Goal: Navigation & Orientation: Find specific page/section

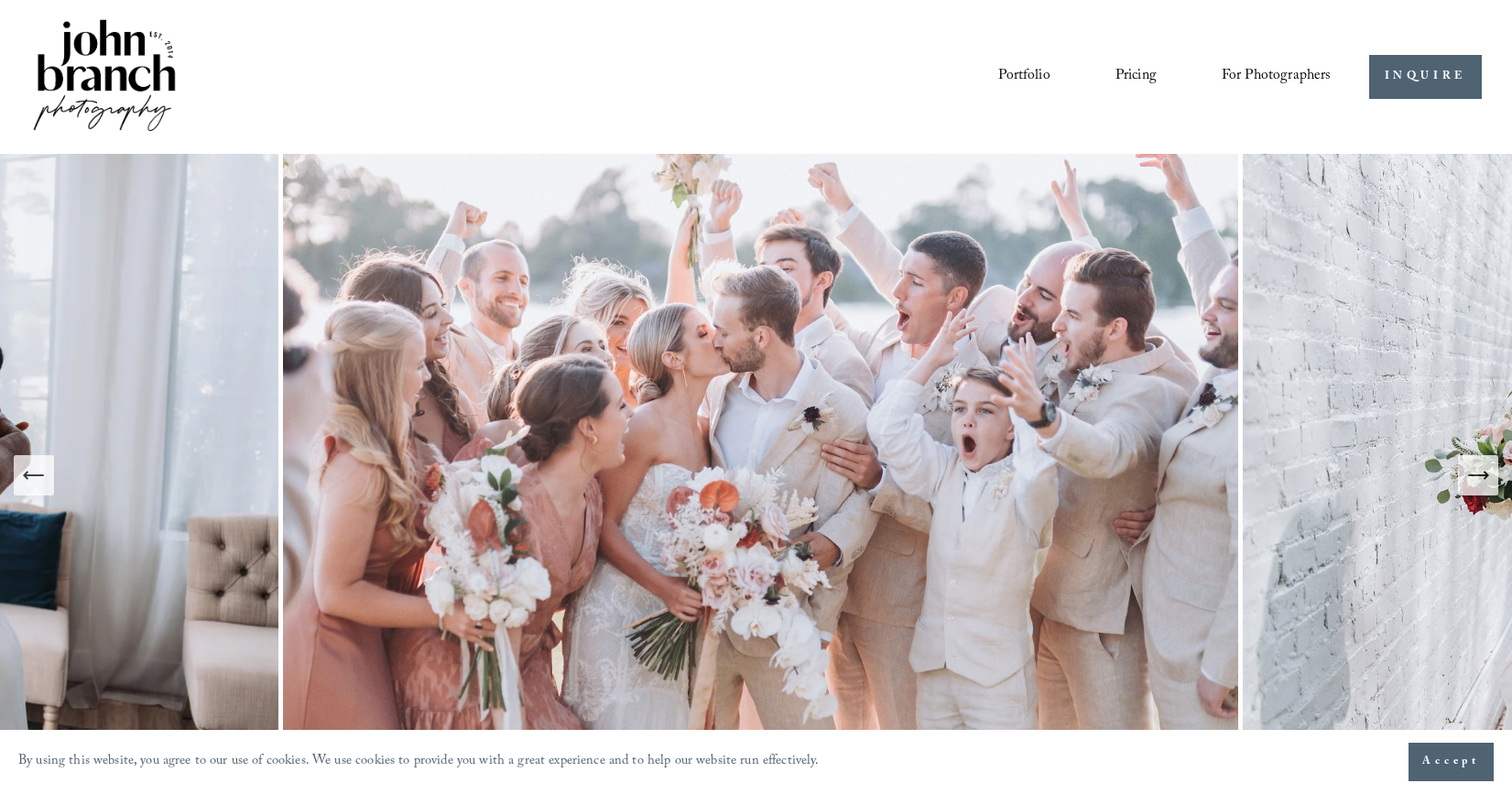
click at [1131, 70] on link "Pricing" at bounding box center [1136, 76] width 41 height 31
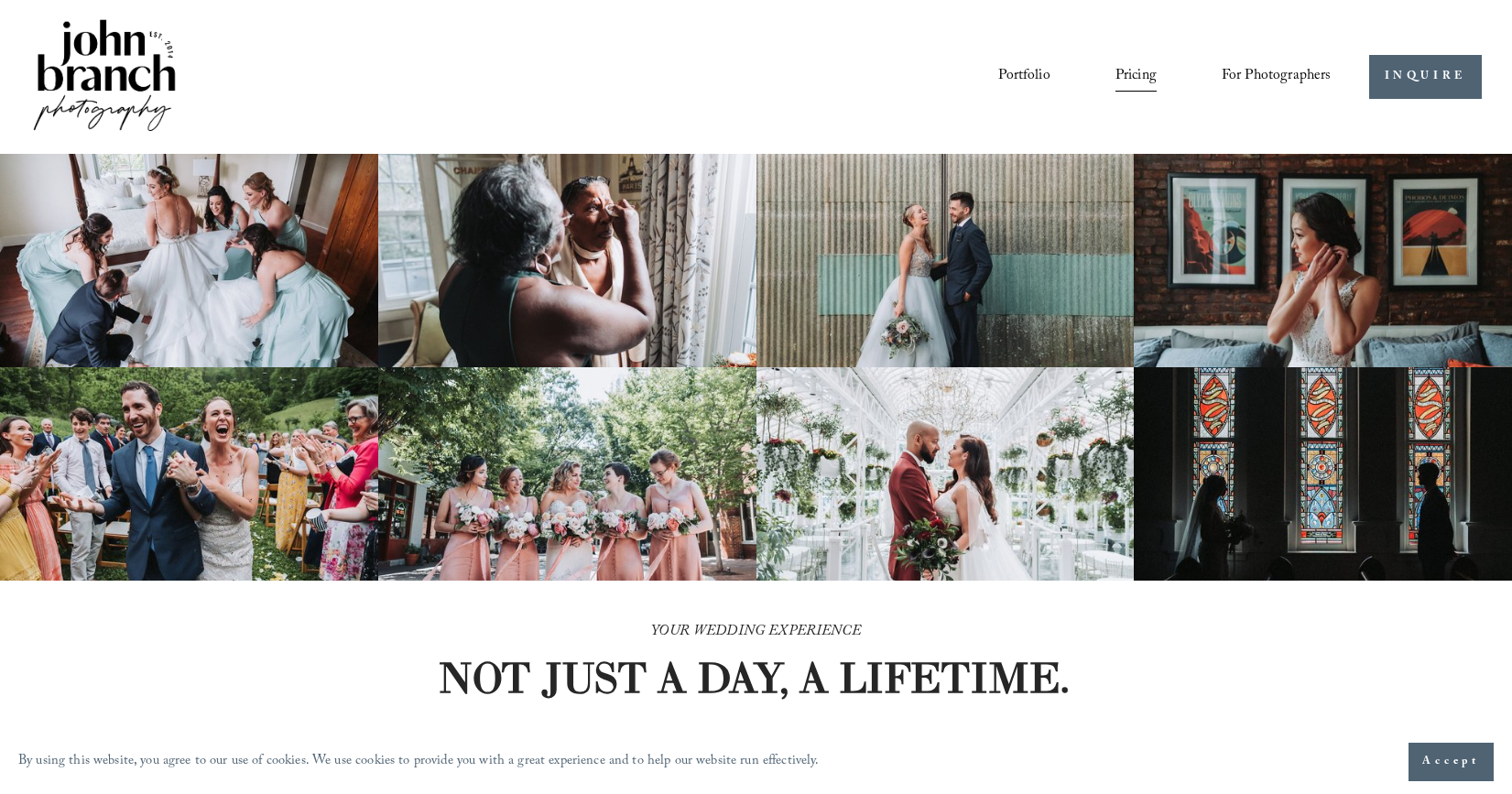
click at [1017, 79] on link "Portfolio" at bounding box center [1024, 76] width 52 height 31
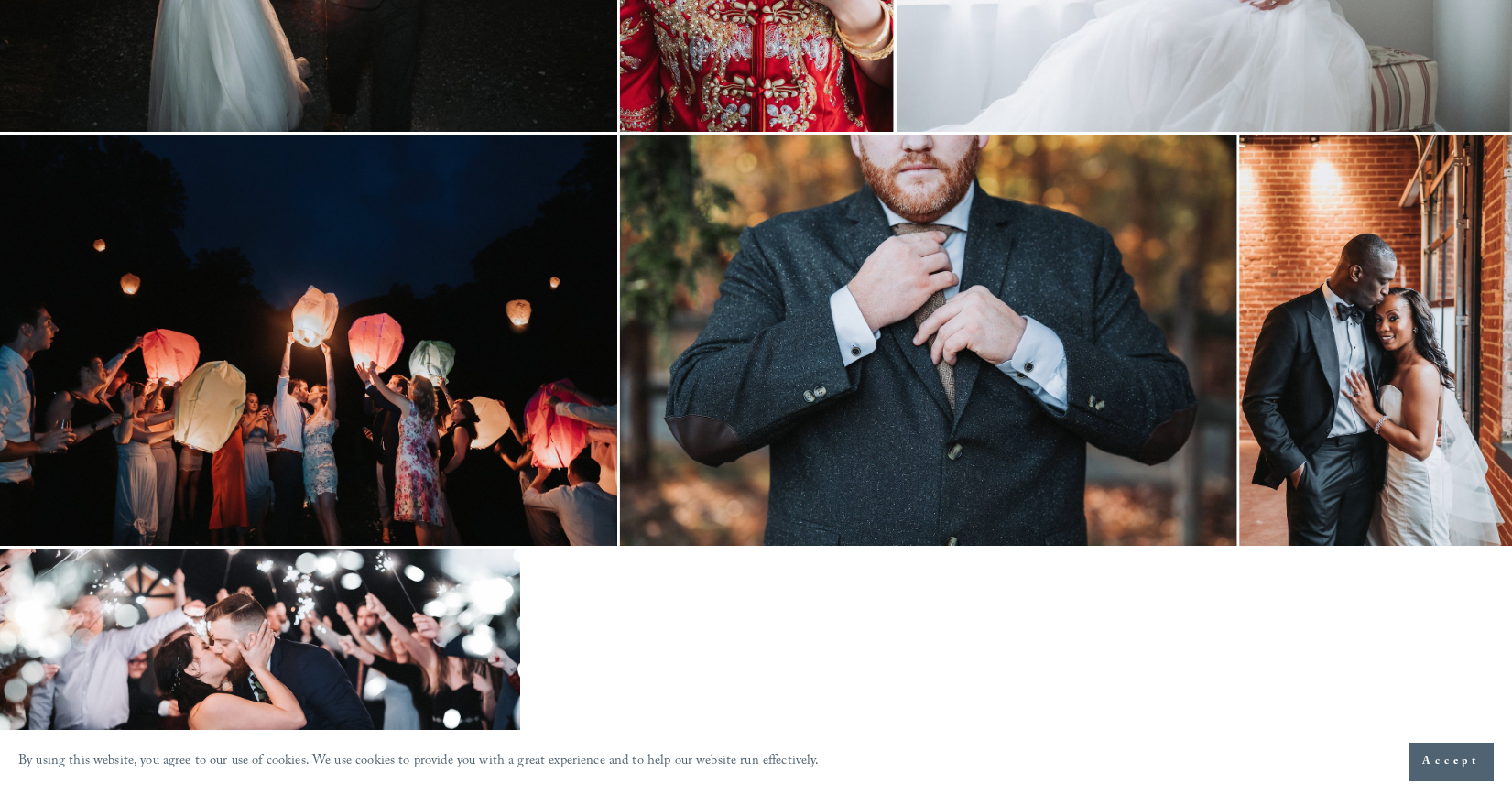
scroll to position [3198, 0]
